Goal: Task Accomplishment & Management: Manage account settings

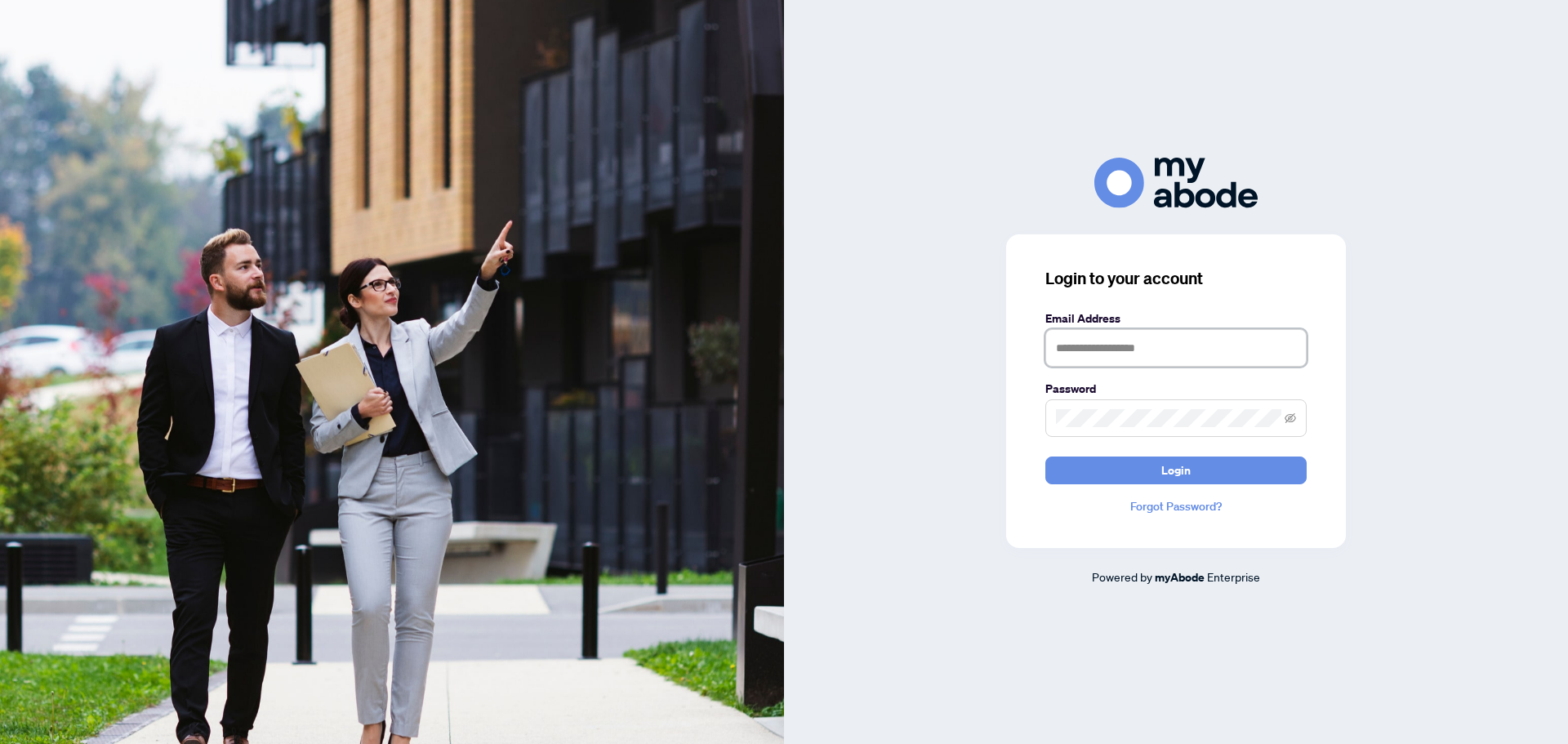
click at [1133, 359] on input "text" at bounding box center [1176, 347] width 261 height 37
type input "**********"
click at [1149, 408] on span at bounding box center [1176, 417] width 261 height 37
click at [1199, 463] on button "Login" at bounding box center [1176, 470] width 261 height 28
click at [1295, 415] on icon "eye-invisible" at bounding box center [1290, 418] width 12 height 12
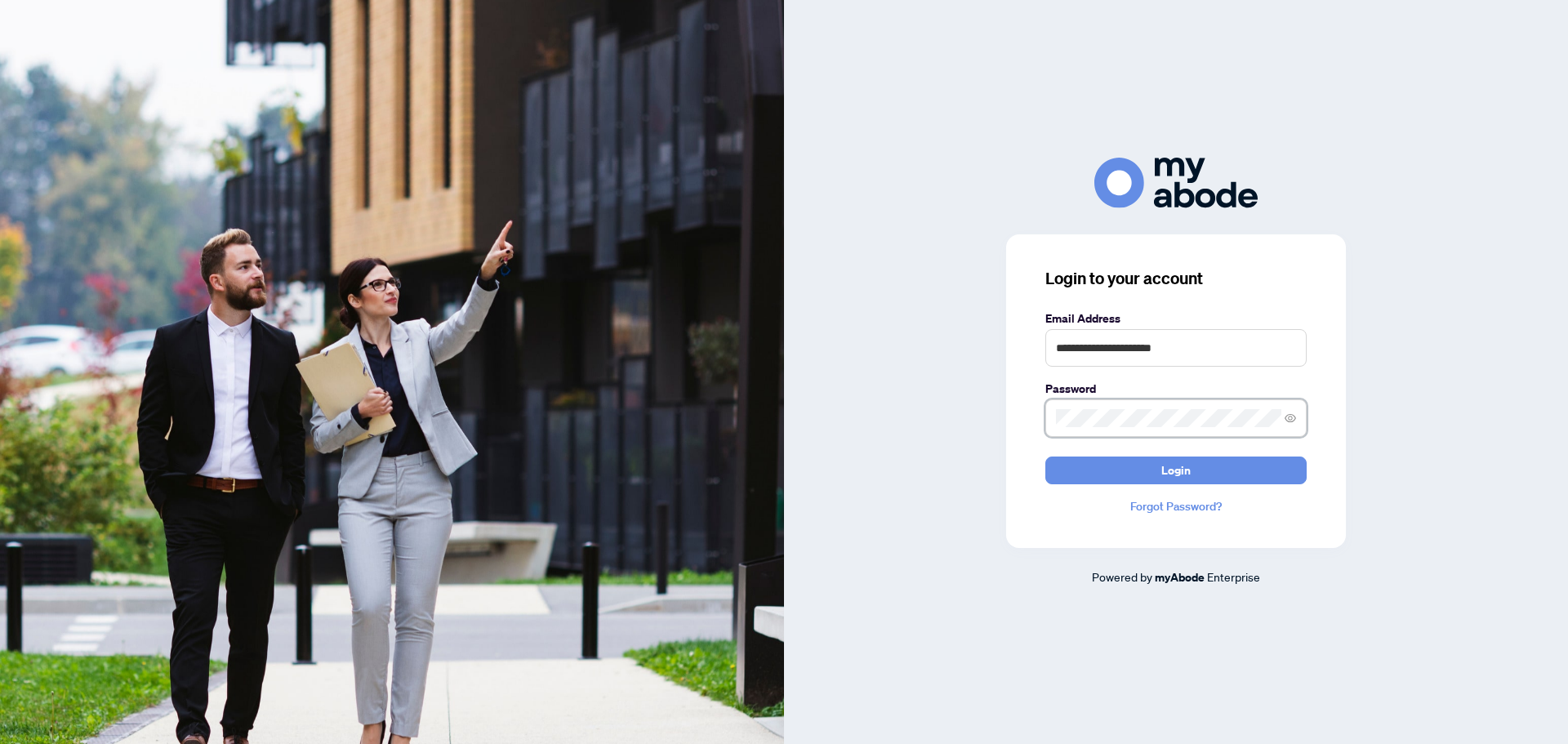
click at [1015, 428] on div "**********" at bounding box center [1176, 390] width 339 height 314
click at [1158, 466] on button "Login" at bounding box center [1176, 470] width 261 height 28
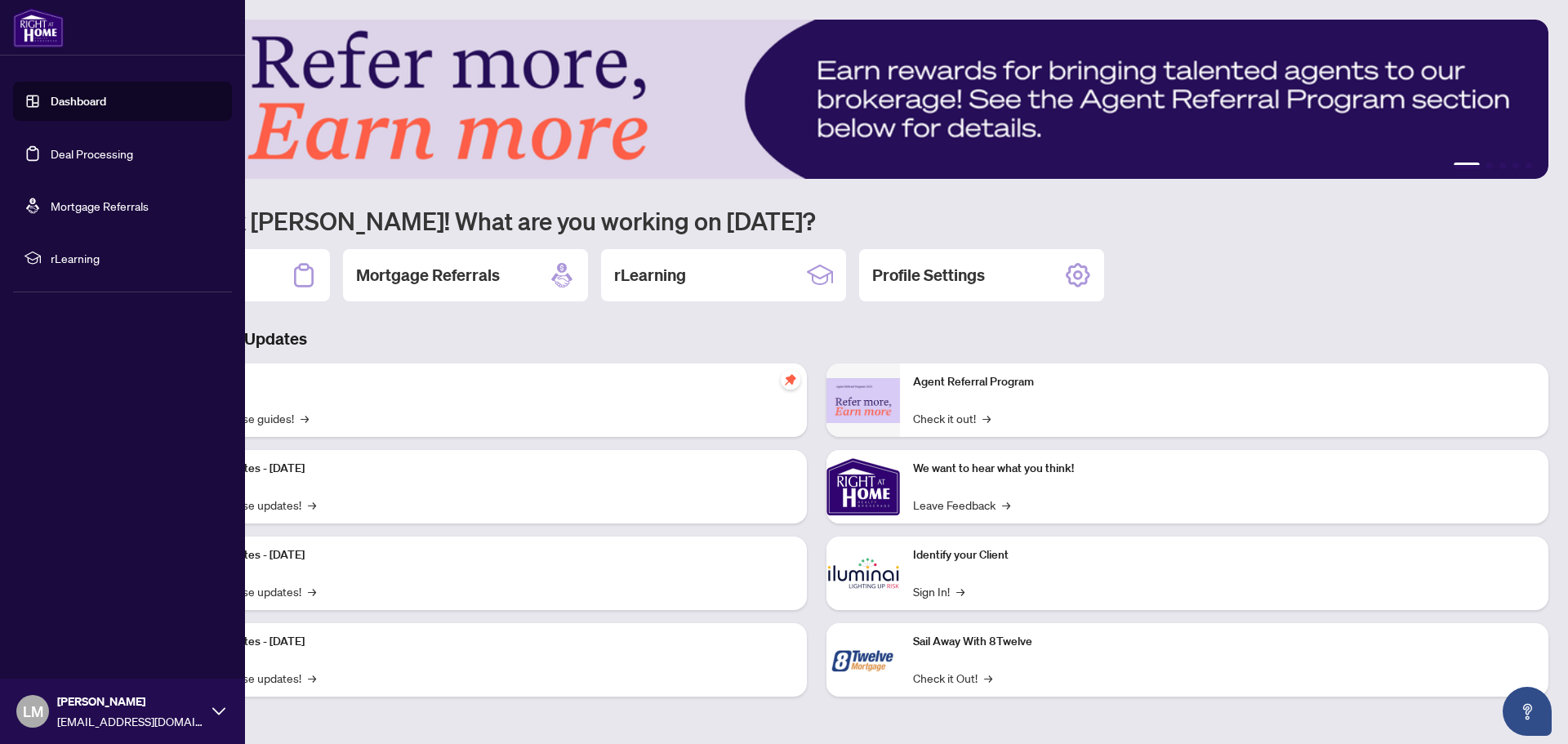
click at [70, 156] on link "Deal Processing" at bounding box center [92, 152] width 82 height 14
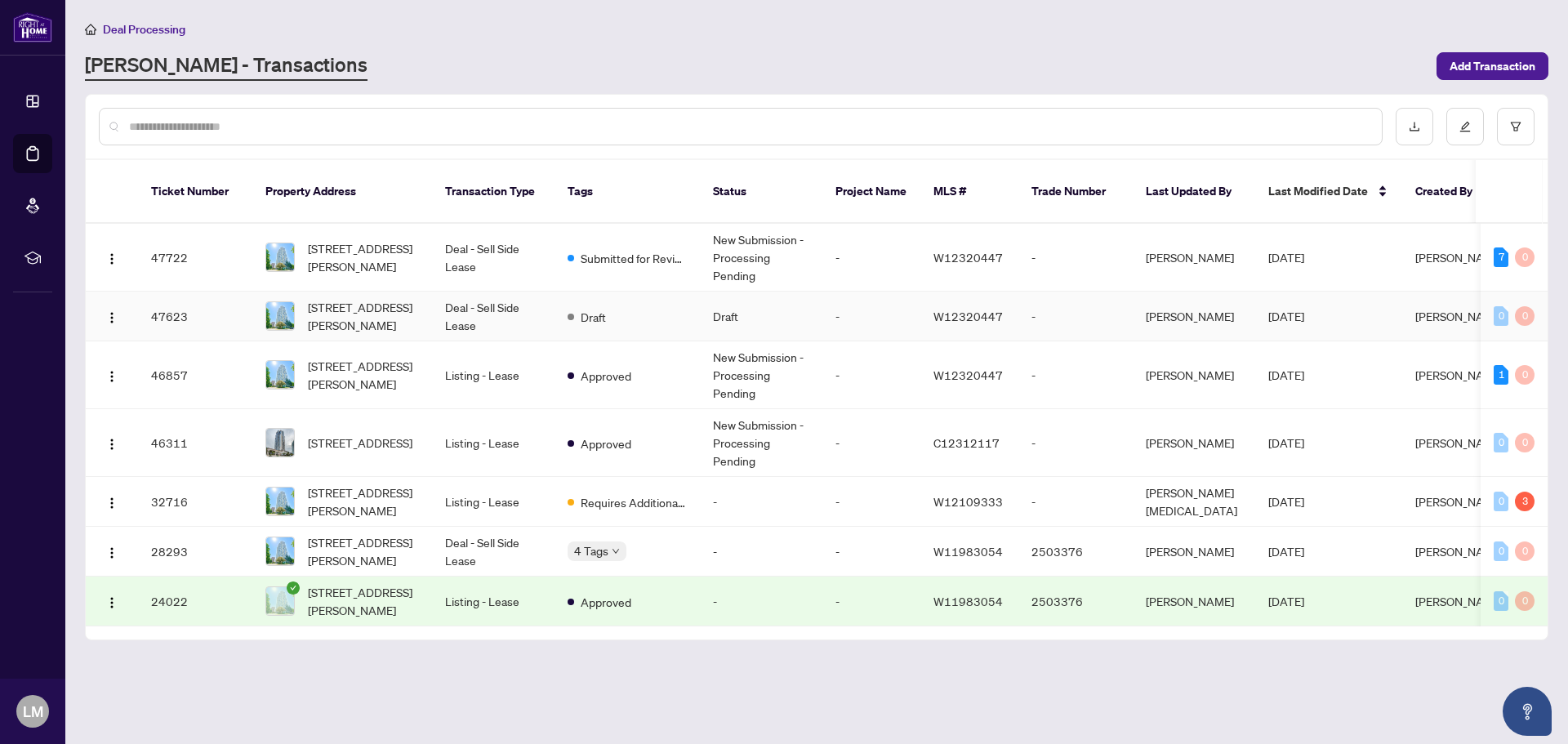
click at [721, 296] on td "Draft" at bounding box center [761, 316] width 123 height 50
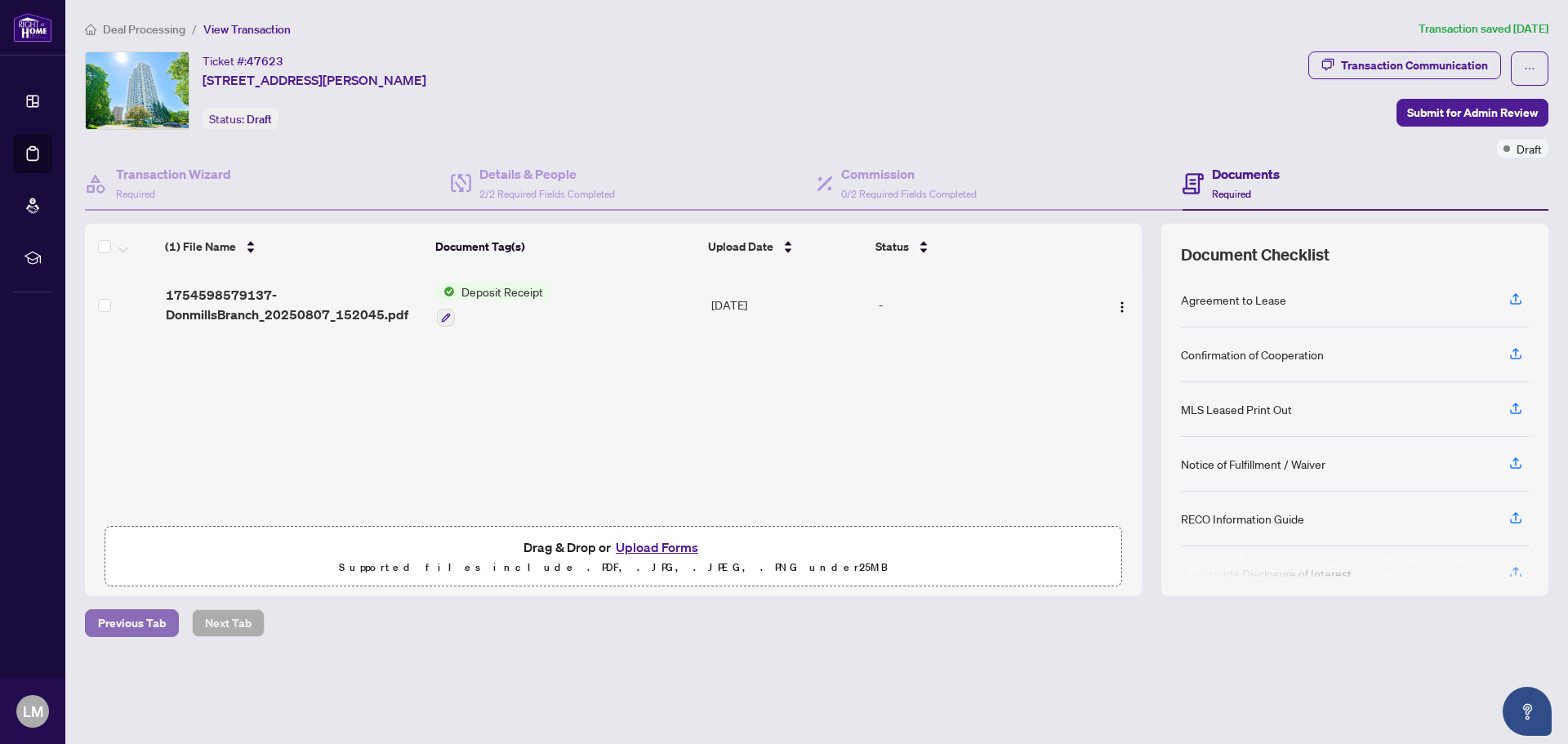
click at [162, 623] on span "Previous Tab" at bounding box center [131, 622] width 68 height 26
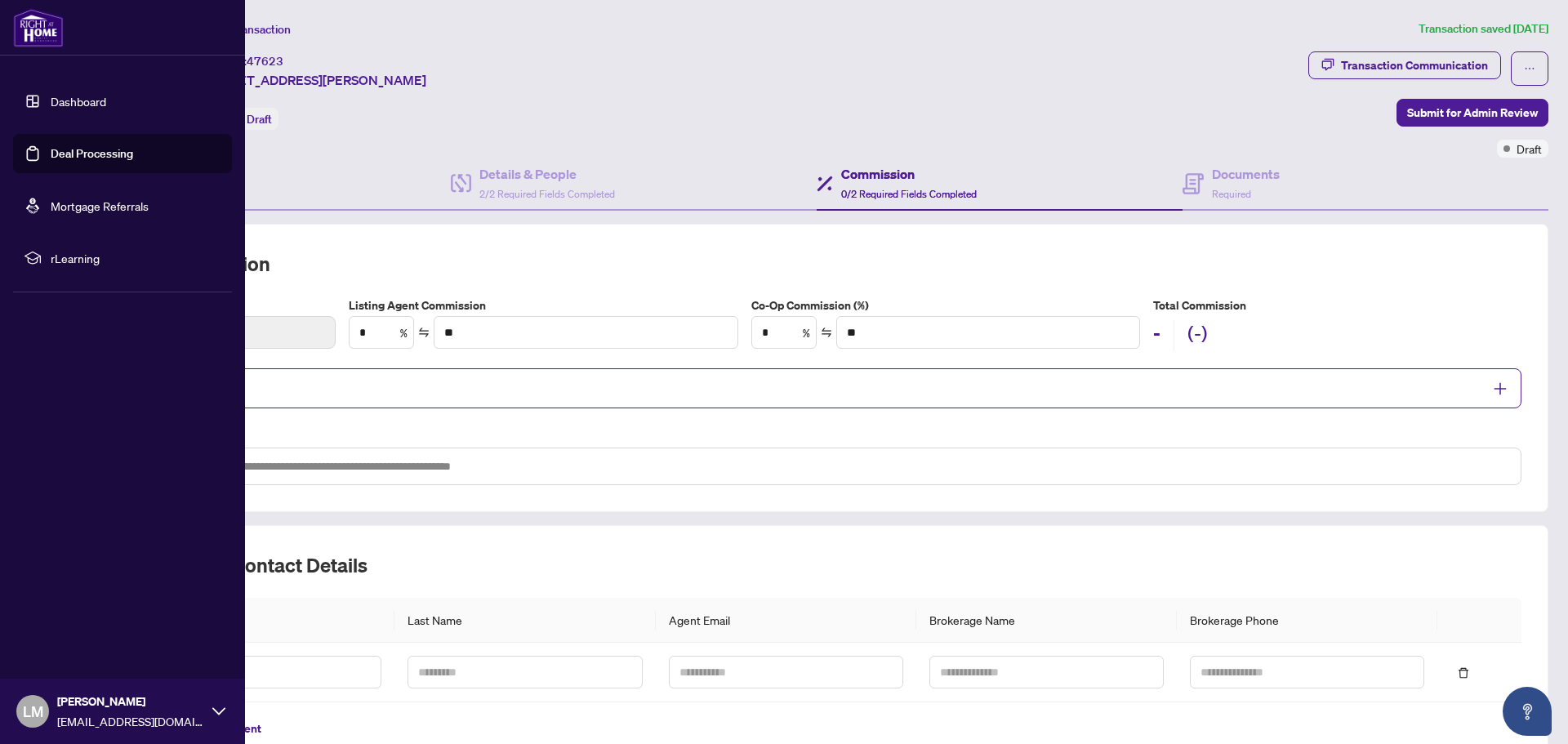
click at [110, 154] on link "Deal Processing" at bounding box center [92, 152] width 82 height 14
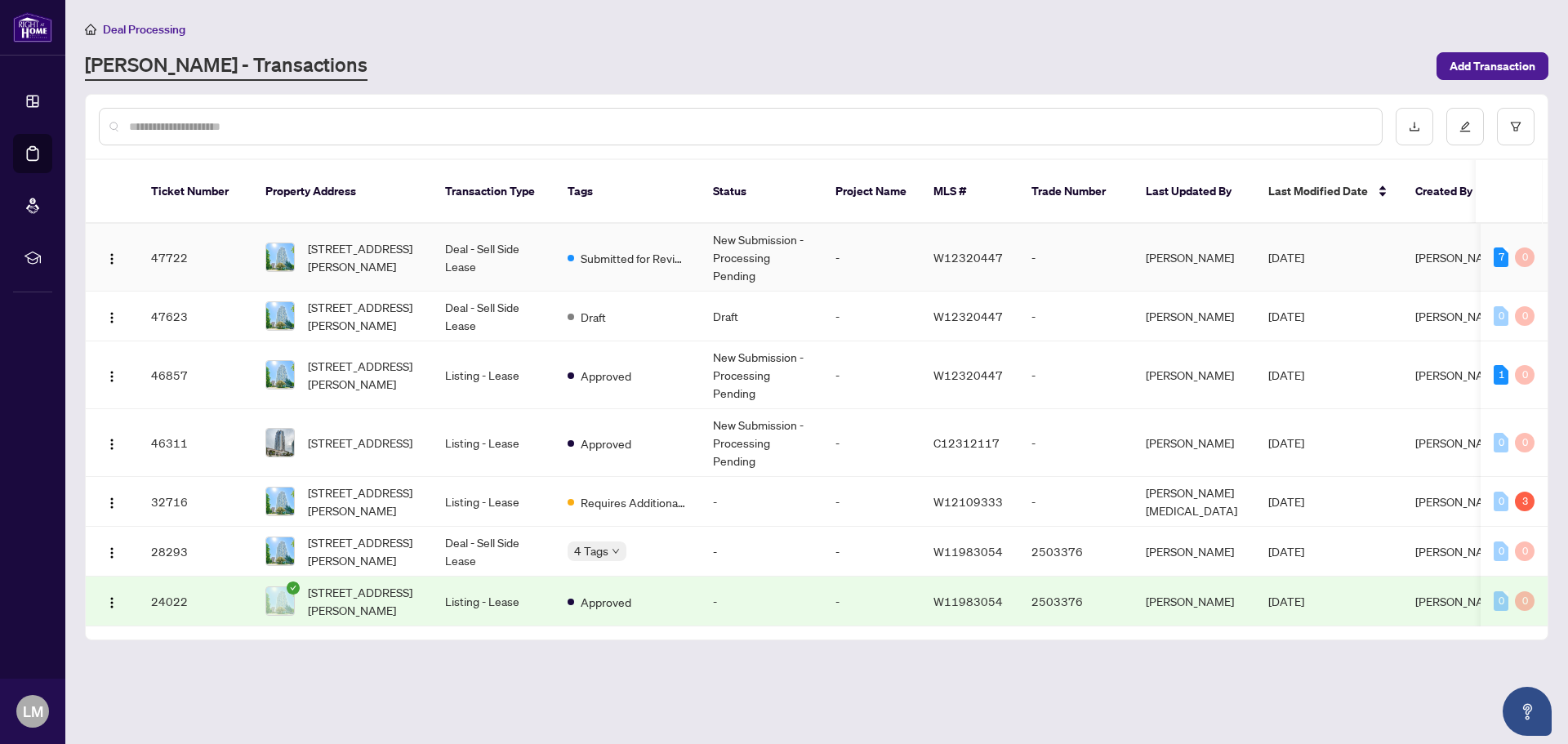
click at [730, 229] on td "New Submission - Processing Pending" at bounding box center [761, 257] width 123 height 68
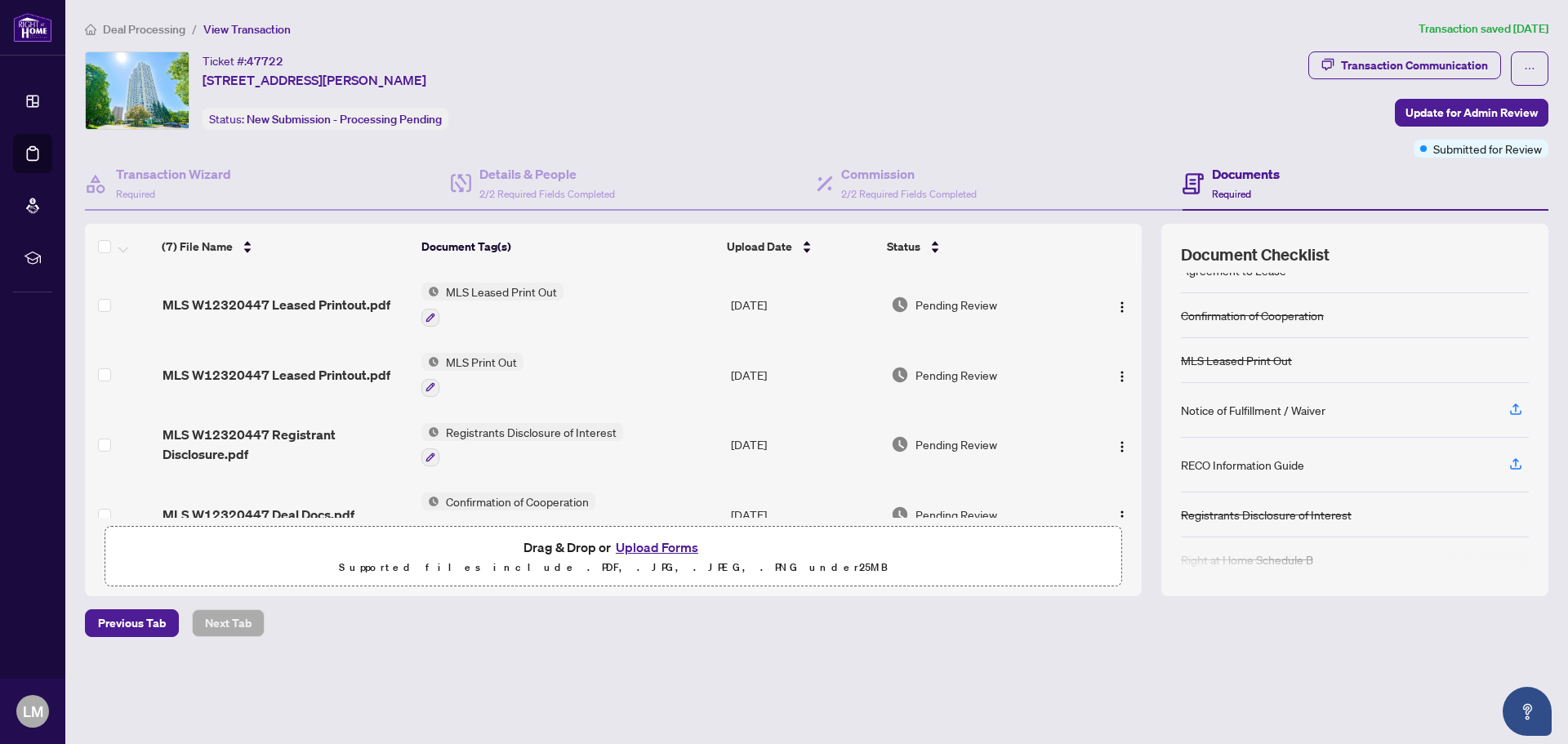
scroll to position [35, 0]
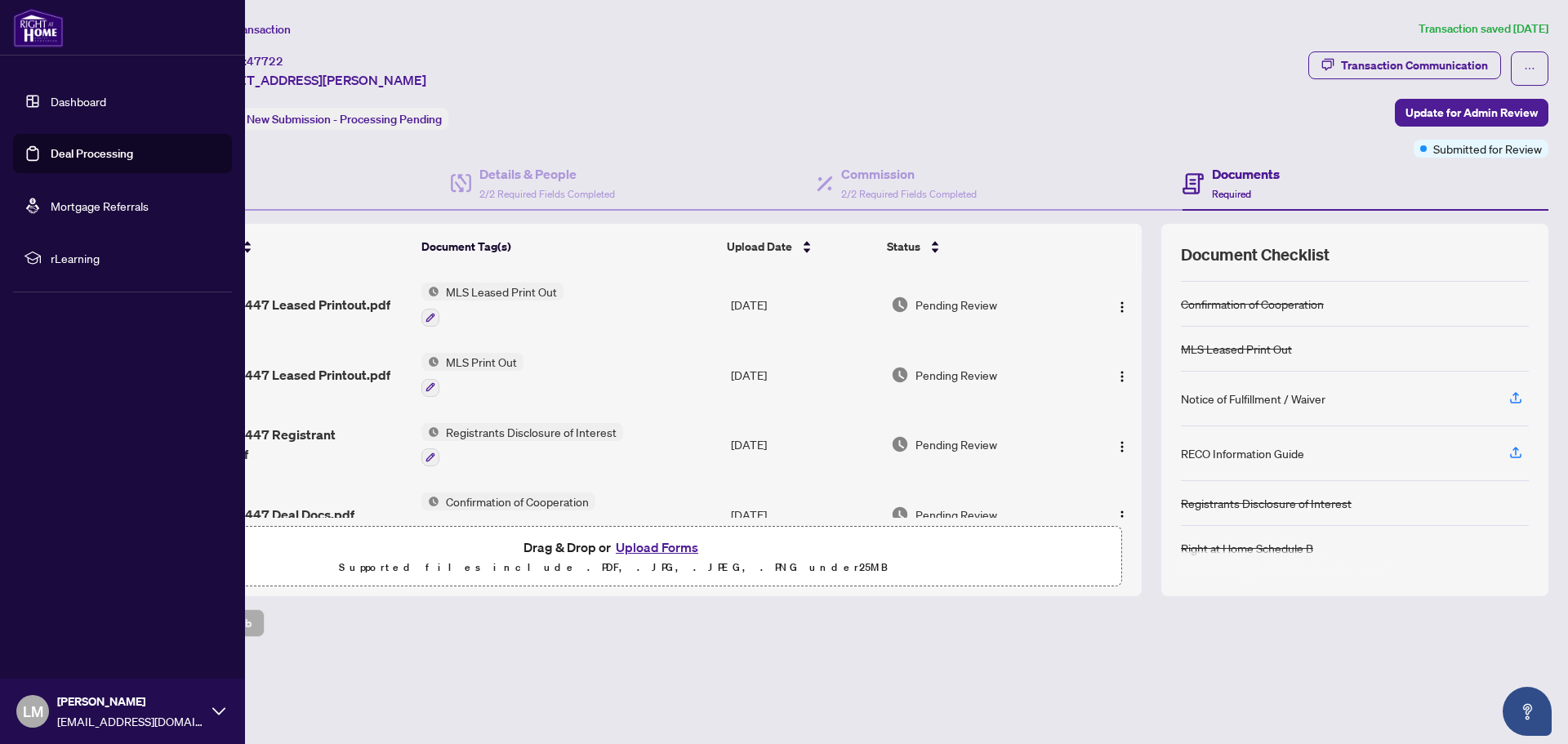
click at [55, 156] on link "Deal Processing" at bounding box center [92, 152] width 82 height 14
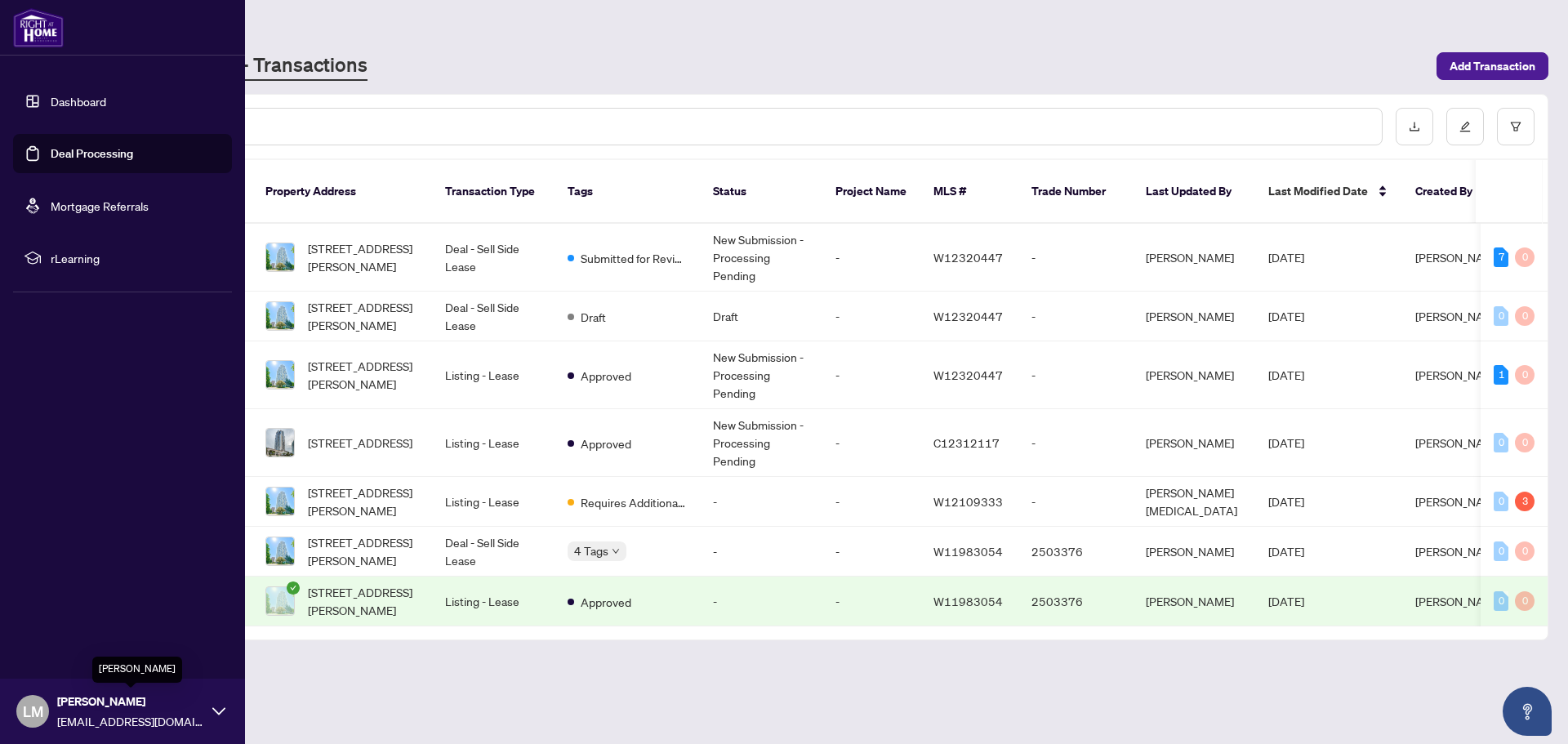
click at [136, 707] on span "Luke Mancuso" at bounding box center [130, 701] width 147 height 18
click at [61, 617] on span "Logout" at bounding box center [65, 614] width 36 height 26
